Goal: Transaction & Acquisition: Book appointment/travel/reservation

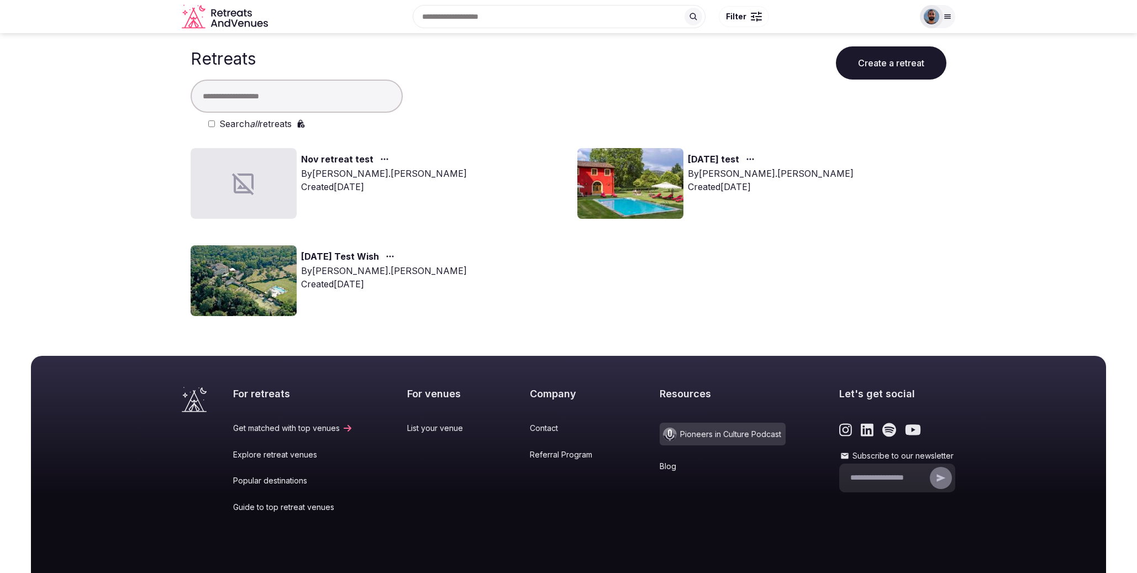
click at [708, 164] on link "[DATE] test" at bounding box center [713, 159] width 51 height 14
click at [271, 101] on input "text" at bounding box center [297, 96] width 212 height 33
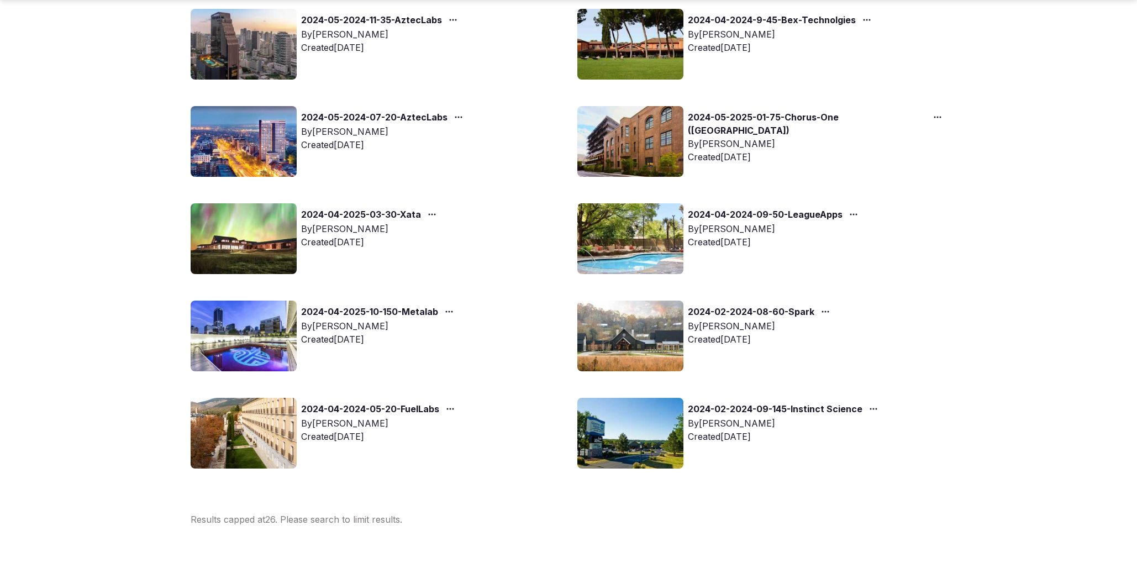
scroll to position [1015, 0]
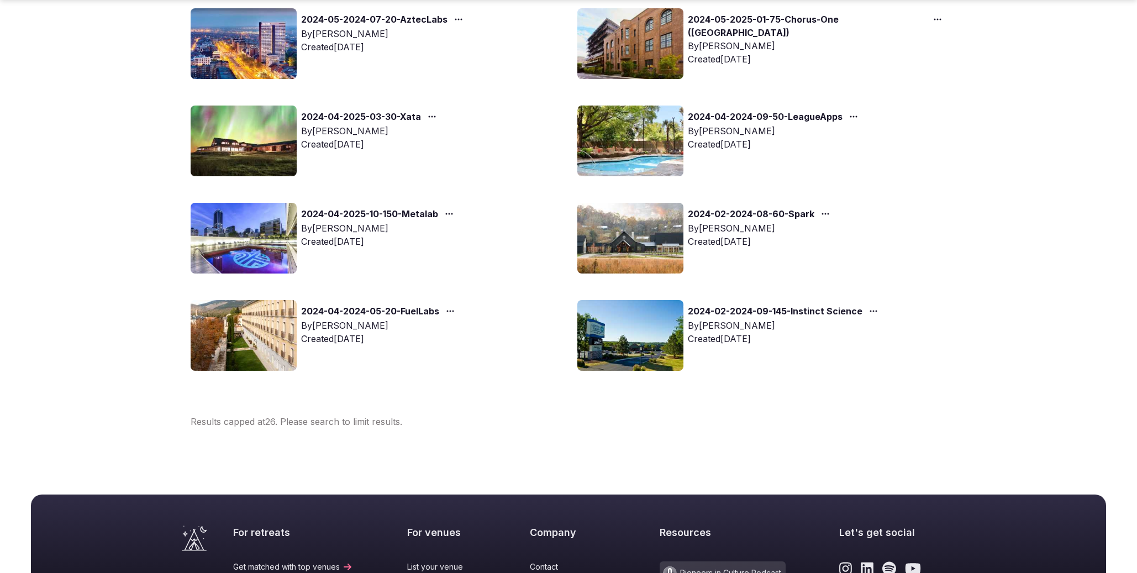
type input "****"
click at [824, 213] on icon "button" at bounding box center [825, 213] width 9 height 9
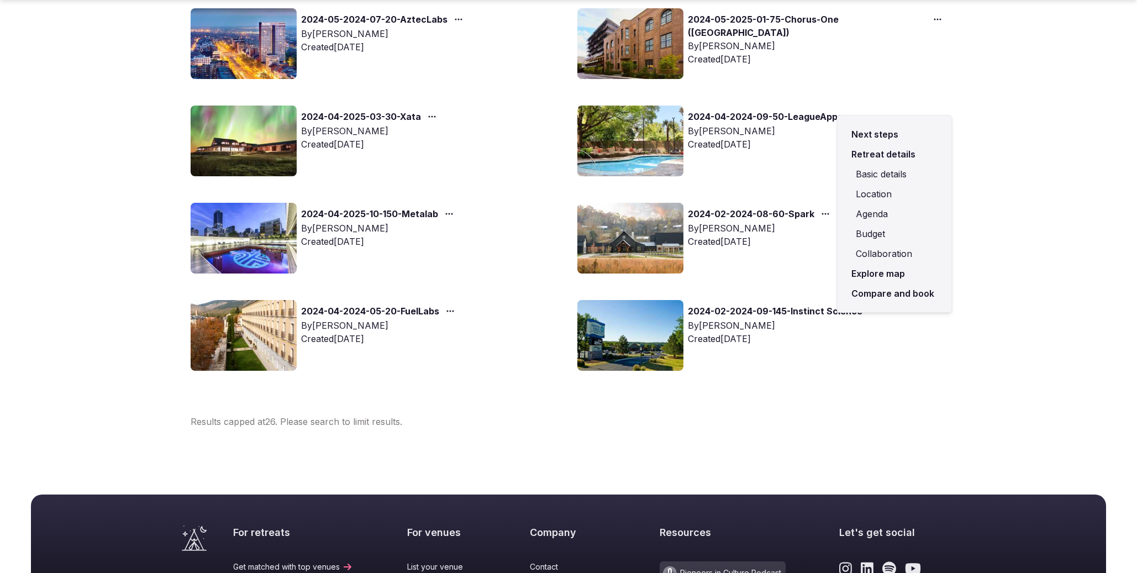
click at [882, 282] on link "Explore map" at bounding box center [894, 274] width 97 height 20
click at [884, 287] on link "Compare and book" at bounding box center [894, 293] width 97 height 20
click at [904, 295] on link "Compare and book" at bounding box center [894, 293] width 97 height 20
click at [881, 298] on link "Compare and book" at bounding box center [894, 293] width 97 height 20
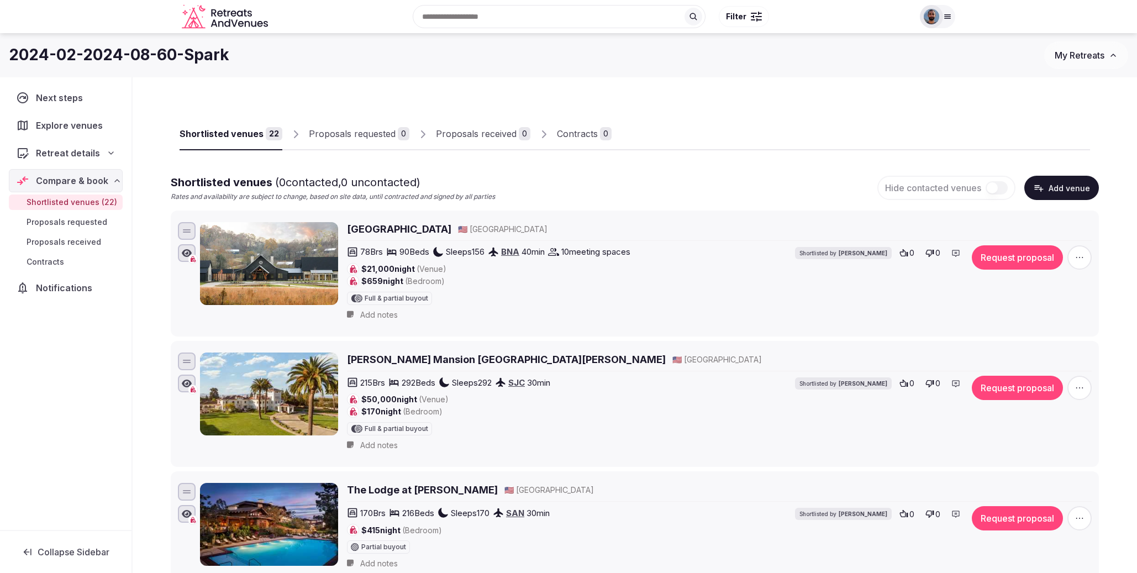
click at [409, 229] on h2 "[GEOGRAPHIC_DATA]" at bounding box center [399, 229] width 104 height 14
click at [938, 19] on img at bounding box center [931, 16] width 15 height 15
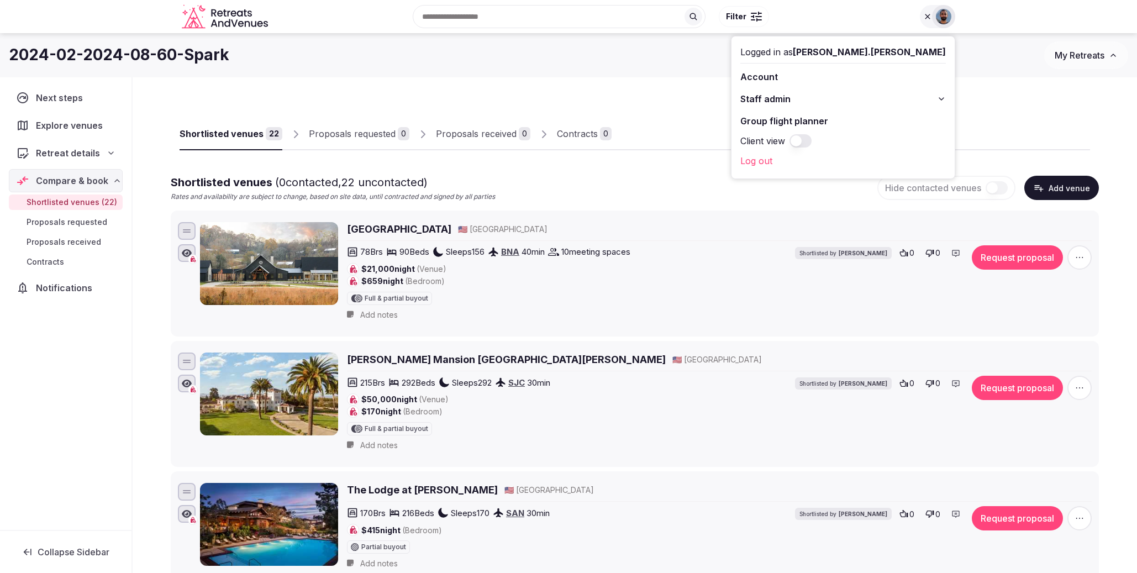
click at [913, 97] on button "Staff admin" at bounding box center [842, 99] width 205 height 18
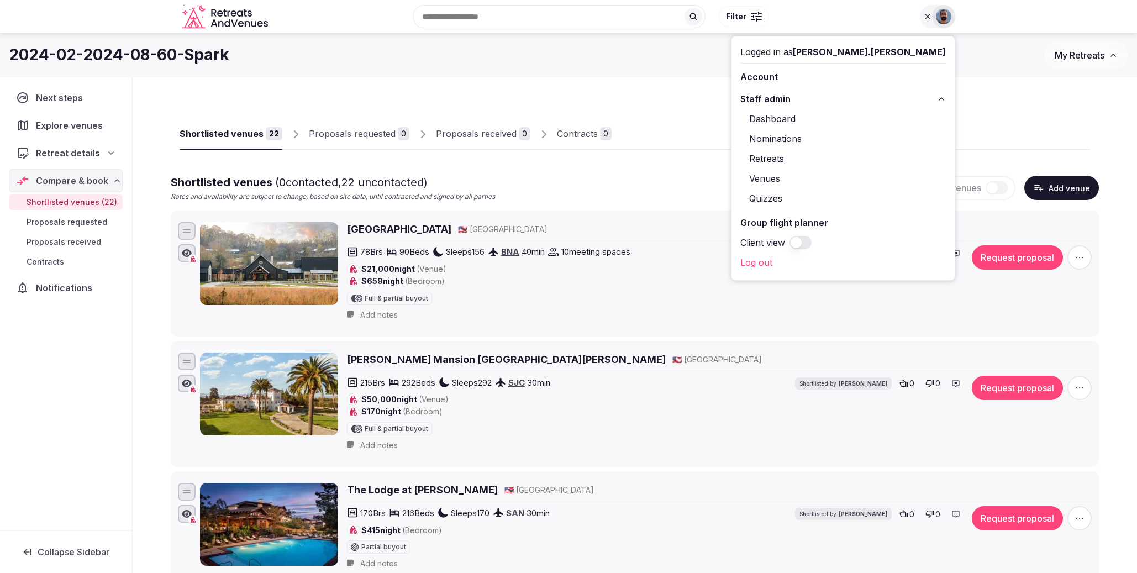
click at [866, 160] on link "Retreats" at bounding box center [842, 159] width 205 height 18
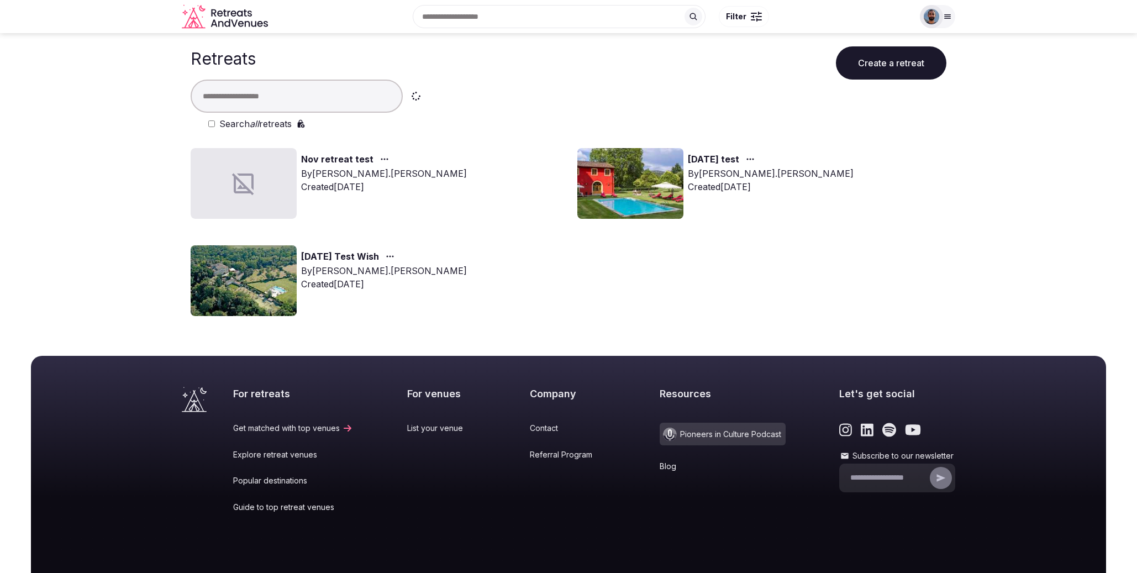
click at [258, 95] on input "text" at bounding box center [297, 96] width 212 height 33
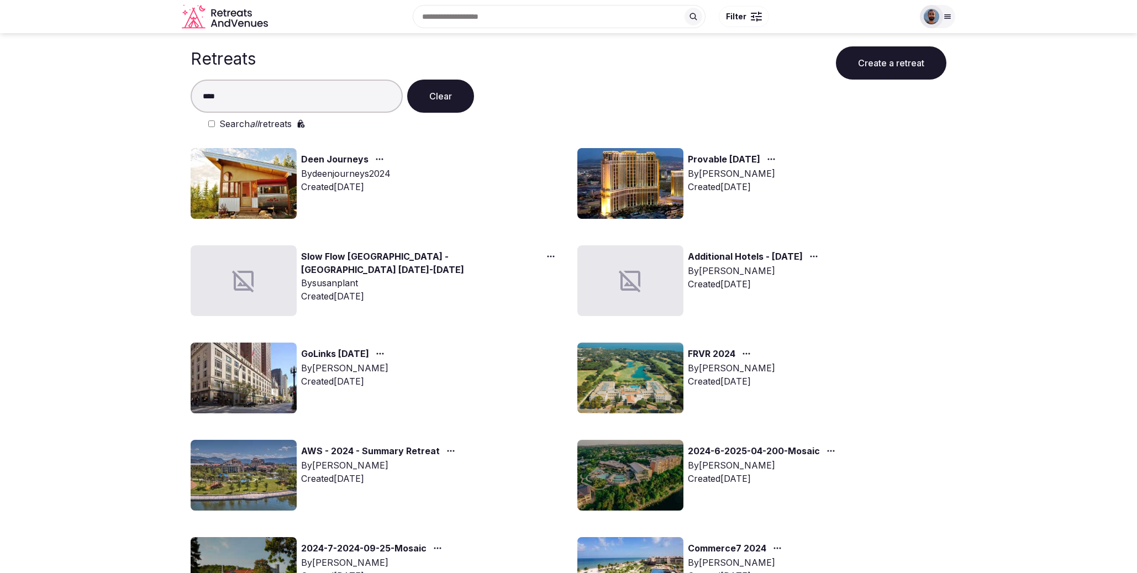
click at [204, 94] on input "****" at bounding box center [297, 96] width 212 height 33
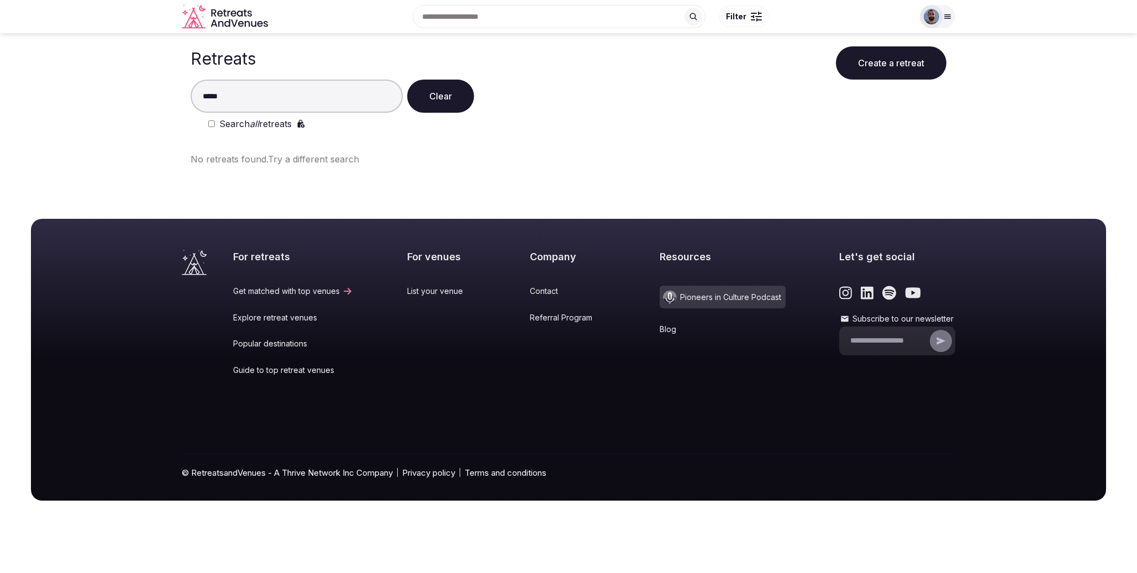
type input "****"
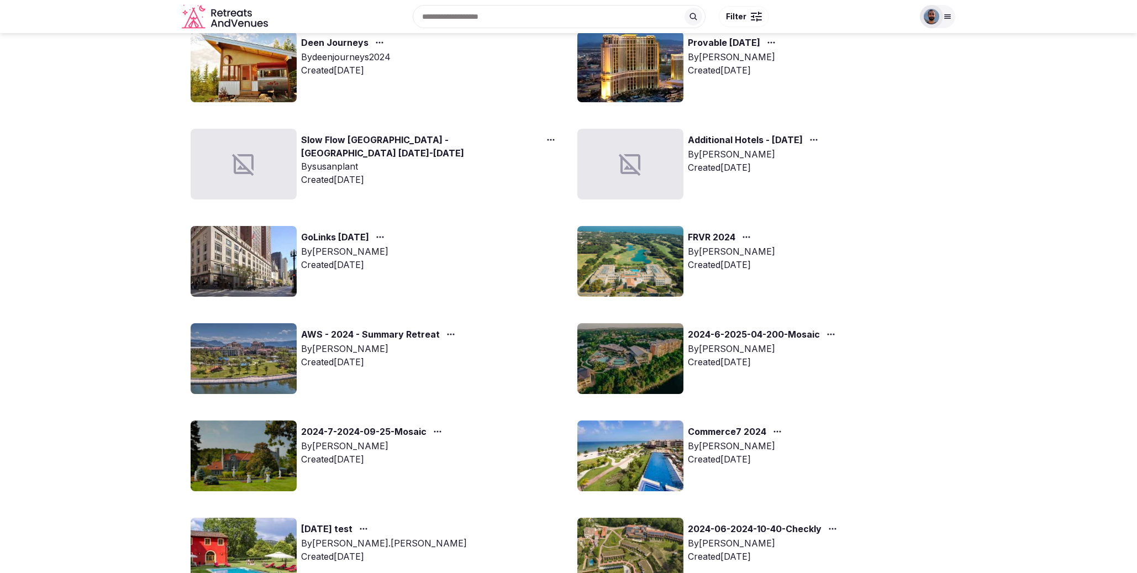
scroll to position [114, 0]
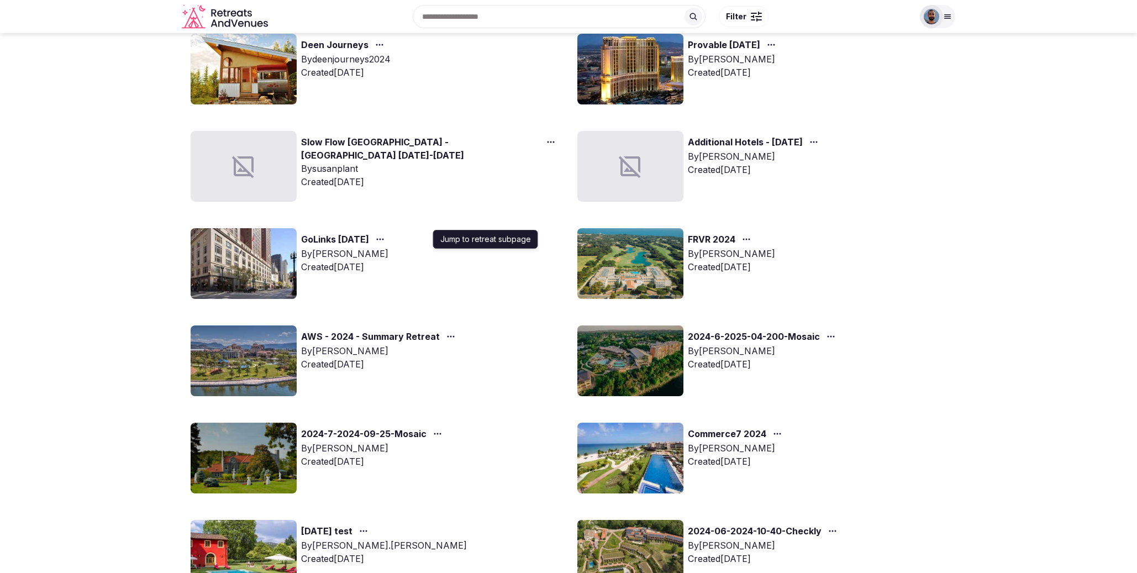
click at [384, 236] on icon "button" at bounding box center [380, 239] width 9 height 9
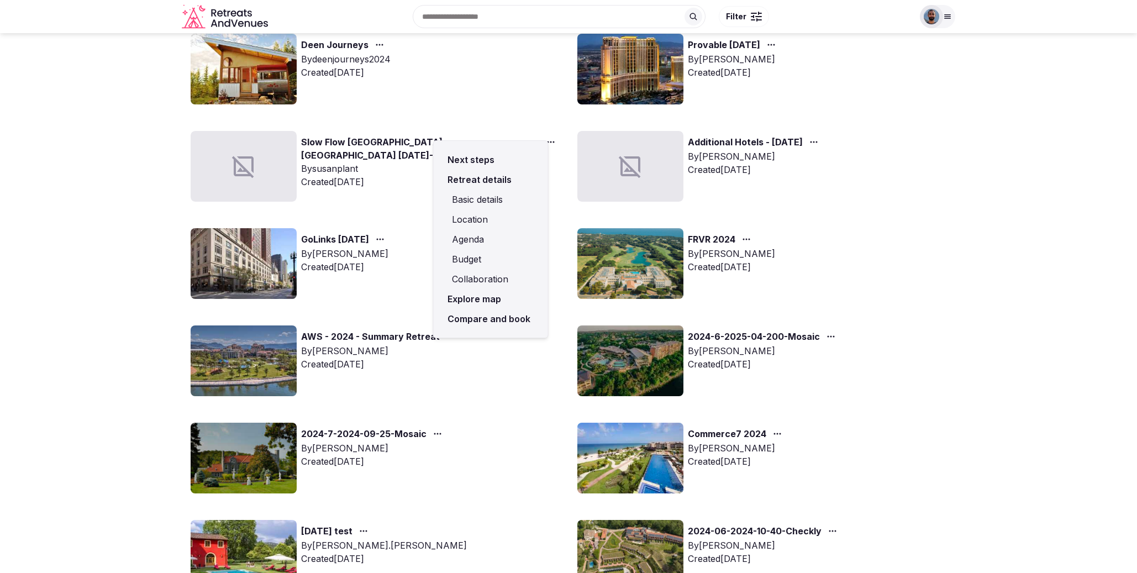
click at [483, 322] on link "Compare and book" at bounding box center [490, 319] width 97 height 20
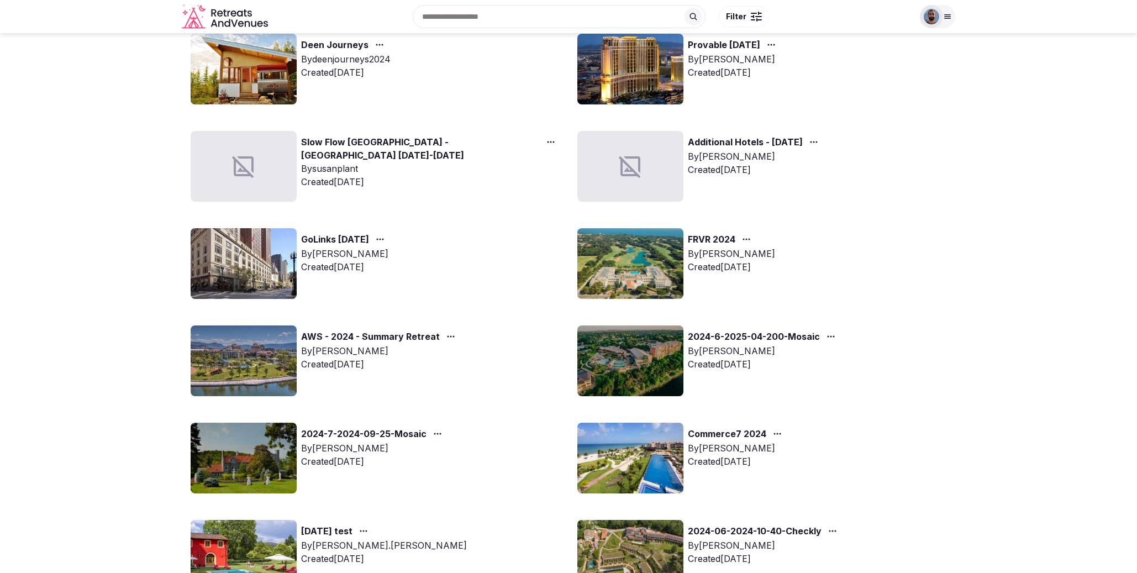
click at [450, 336] on circle "button" at bounding box center [451, 337] width 2 height 2
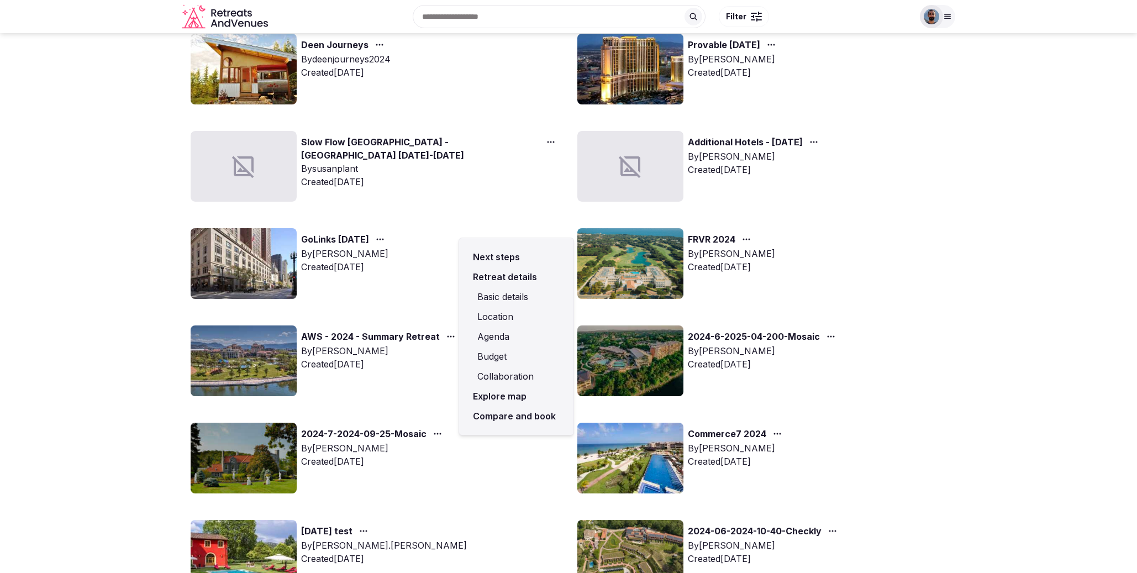
click at [513, 415] on link "Compare and book" at bounding box center [516, 416] width 97 height 20
click at [501, 414] on link "Compare and book" at bounding box center [516, 416] width 97 height 20
click at [508, 417] on link "Compare and book" at bounding box center [516, 416] width 97 height 20
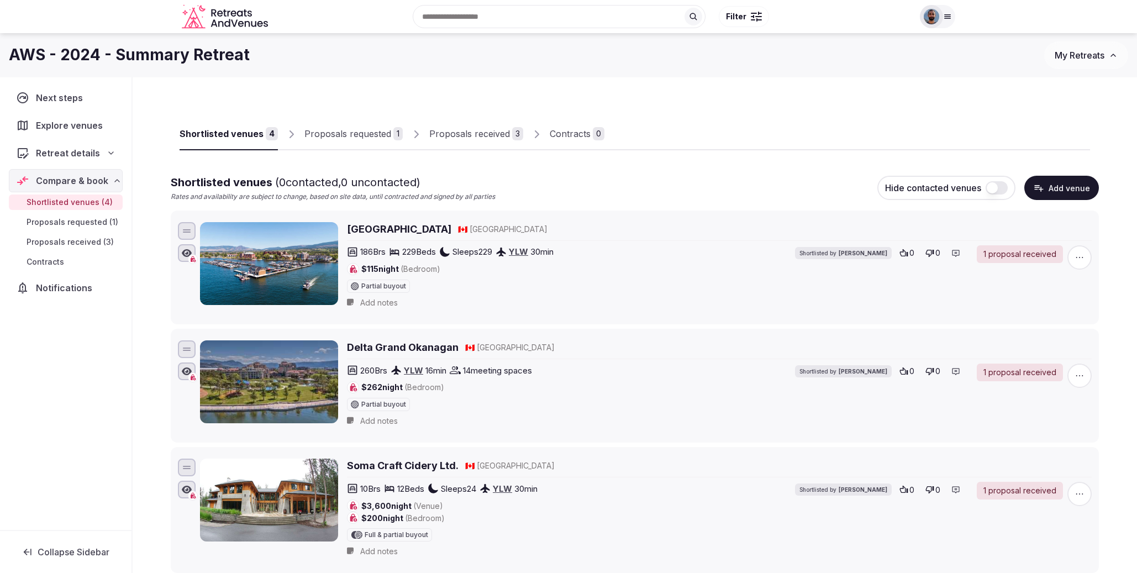
click at [475, 136] on div "Proposals received" at bounding box center [469, 133] width 81 height 13
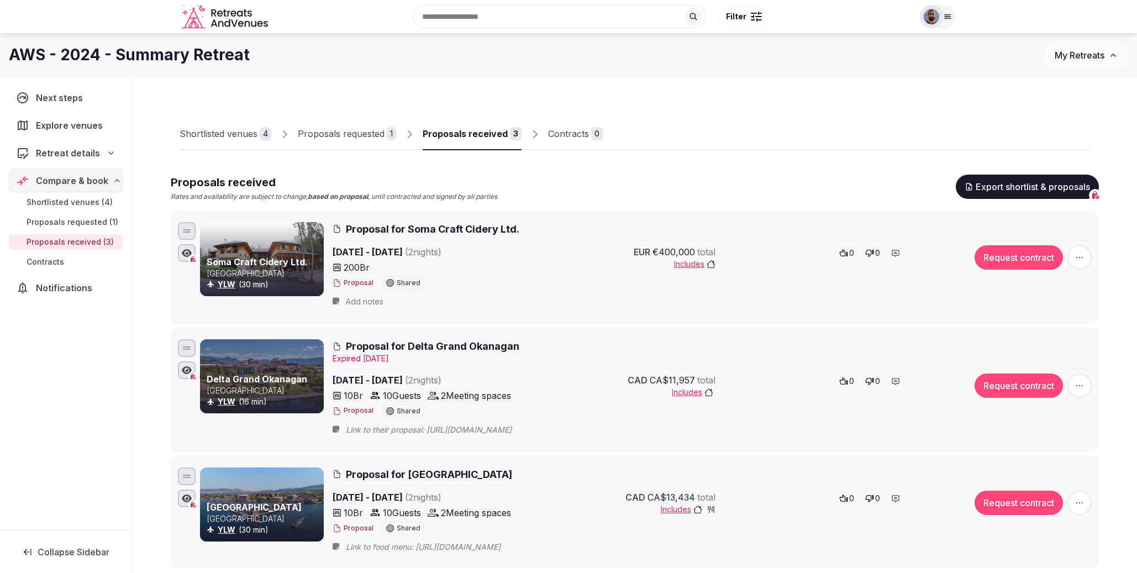
click at [367, 232] on span "Proposal for Soma Craft Cidery Ltd." at bounding box center [432, 229] width 173 height 14
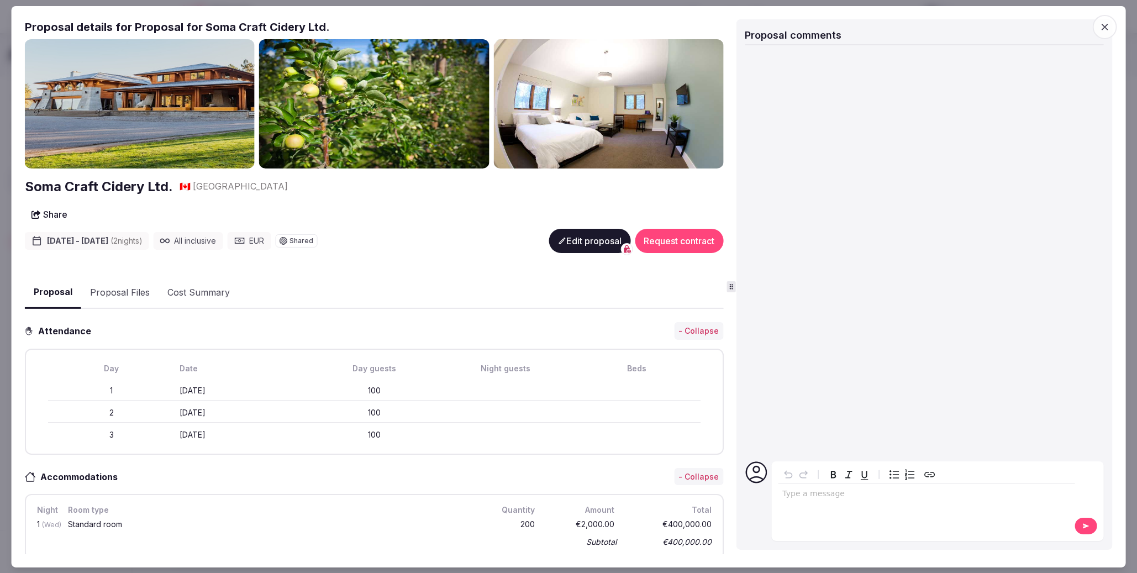
click at [50, 215] on button "Share" at bounding box center [49, 214] width 49 height 20
click at [194, 294] on button "Cost Summary" at bounding box center [199, 293] width 80 height 32
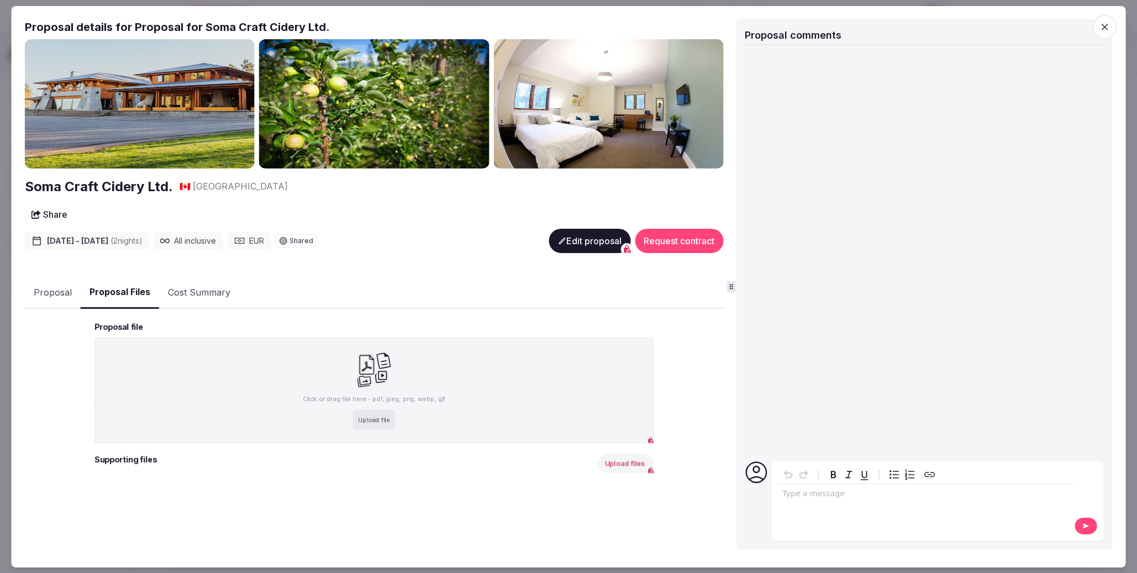
click at [99, 292] on button "Proposal Files" at bounding box center [120, 292] width 78 height 33
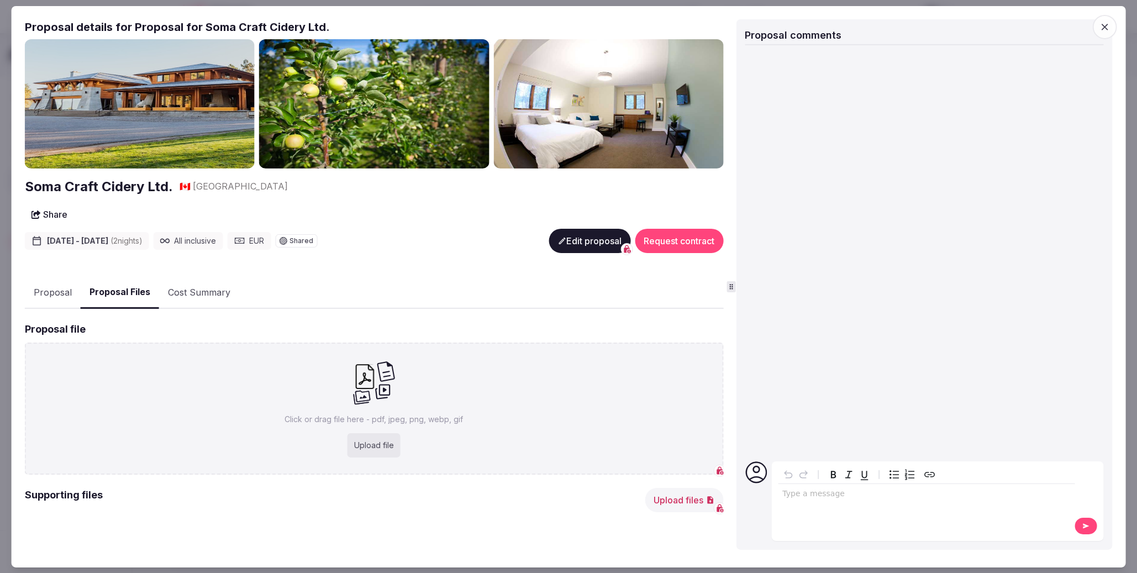
click at [66, 292] on button "Proposal" at bounding box center [53, 293] width 56 height 32
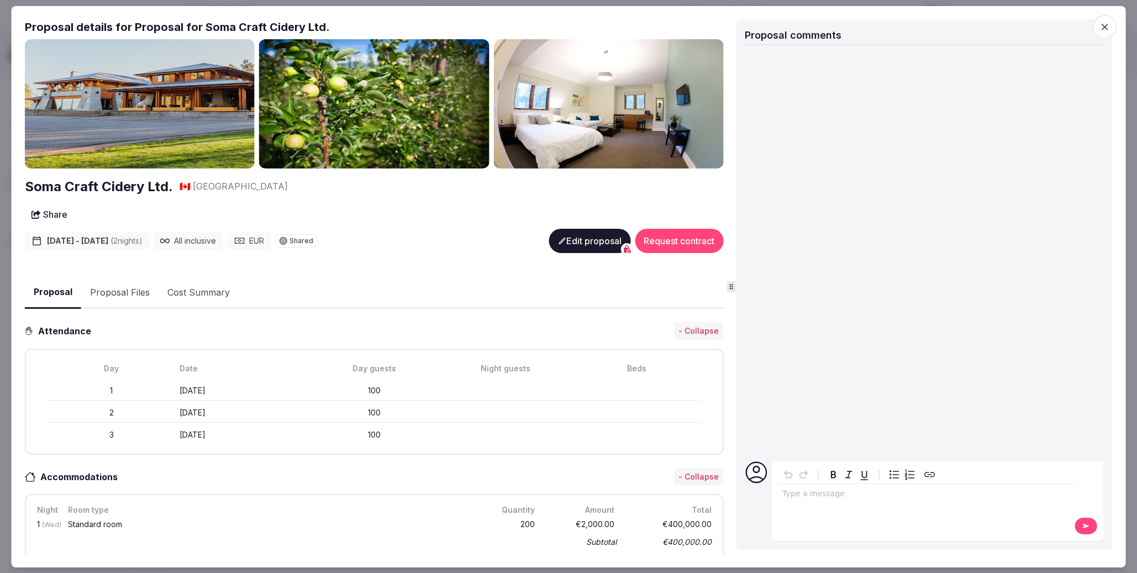
click at [147, 292] on button "Proposal Files" at bounding box center [119, 293] width 77 height 32
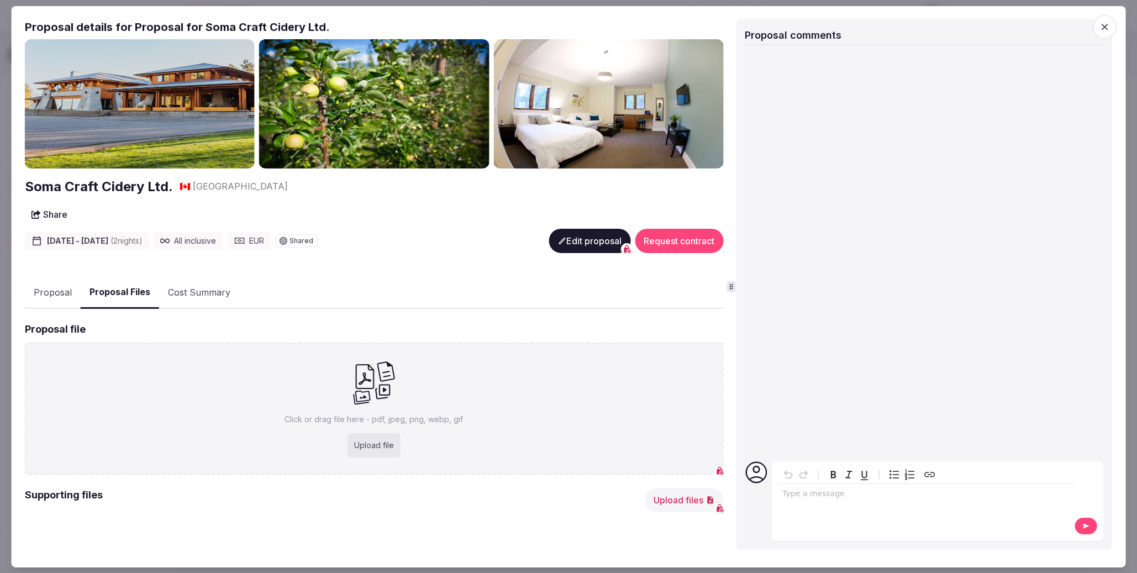
click at [65, 292] on button "Proposal" at bounding box center [53, 293] width 56 height 32
